Goal: Task Accomplishment & Management: Use online tool/utility

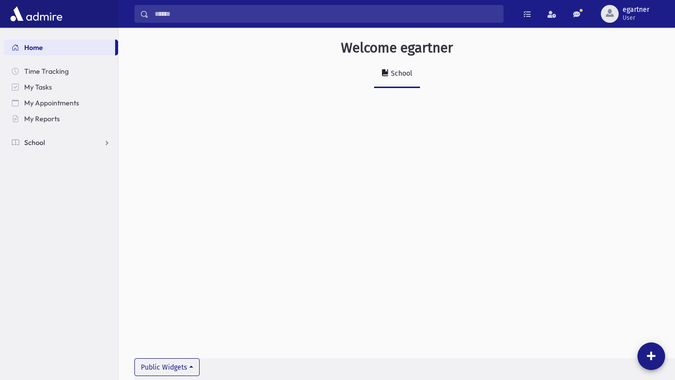
click at [39, 141] on span "School" at bounding box center [34, 142] width 21 height 9
click at [46, 160] on span "Students" at bounding box center [43, 158] width 27 height 9
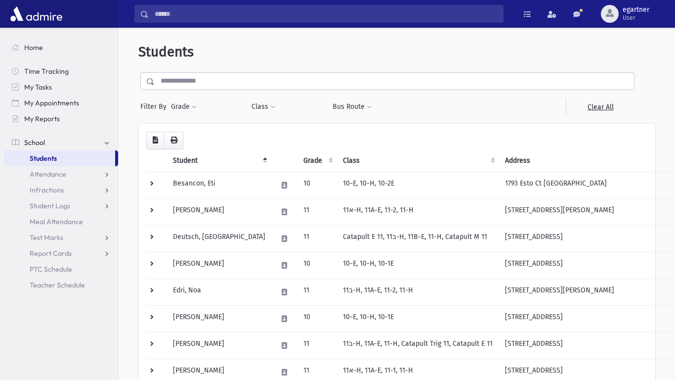
click at [37, 145] on span "School" at bounding box center [34, 142] width 21 height 9
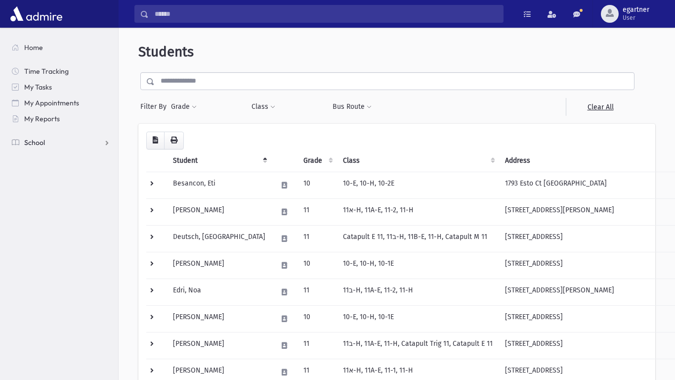
click at [40, 143] on span "School" at bounding box center [34, 142] width 21 height 9
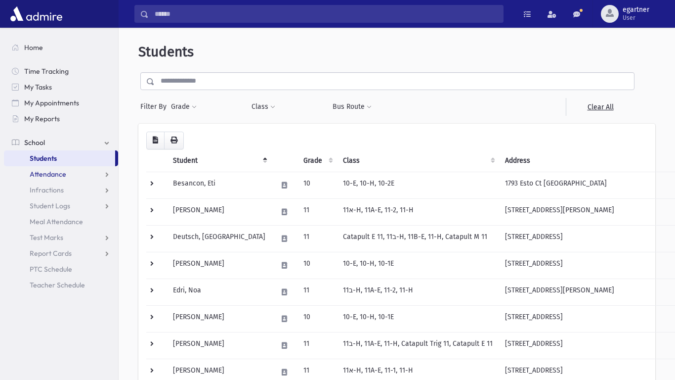
click at [48, 176] on span "Attendance" at bounding box center [48, 173] width 37 height 9
click at [47, 177] on span "Attendance" at bounding box center [48, 173] width 37 height 9
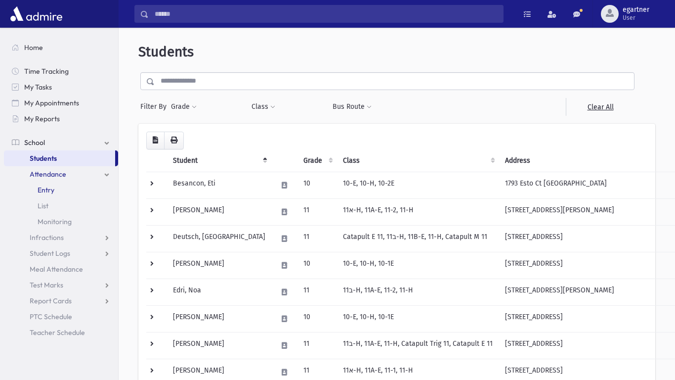
click at [45, 192] on span "Entry" at bounding box center [46, 189] width 17 height 9
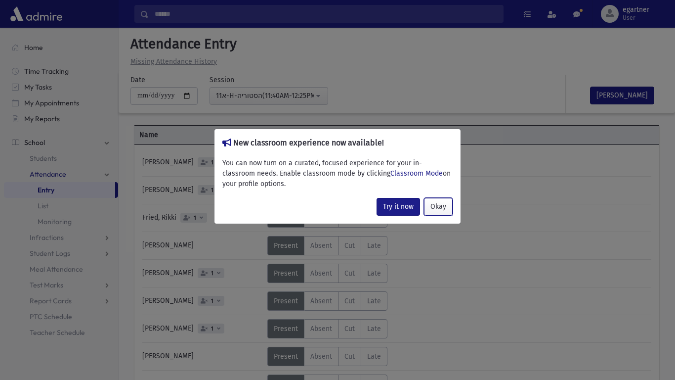
click at [442, 207] on button "Okay" at bounding box center [438, 207] width 29 height 18
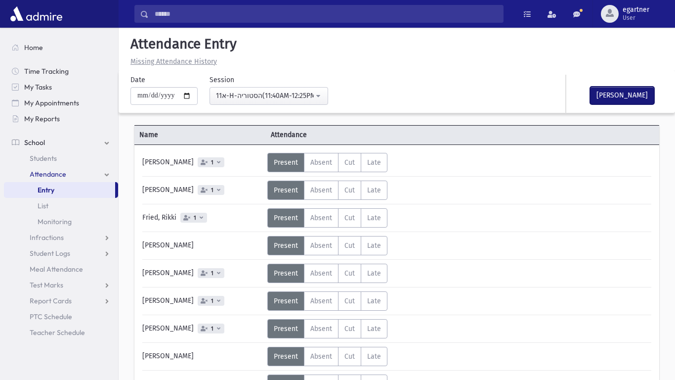
click at [637, 93] on button "Mark Done" at bounding box center [622, 95] width 64 height 18
